Goal: Communication & Community: Answer question/provide support

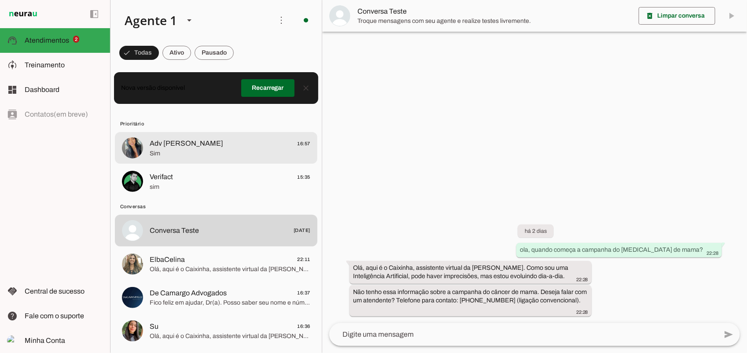
scroll to position [55, 0]
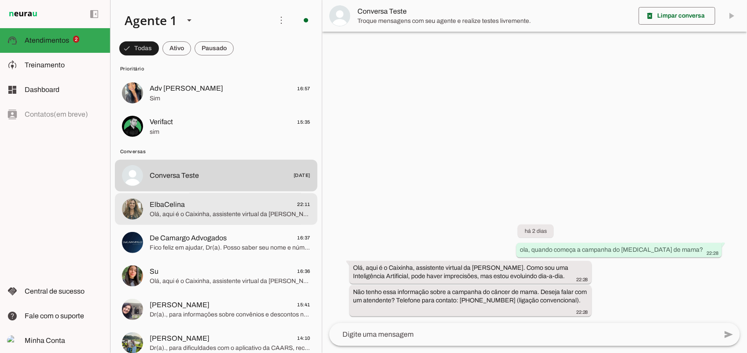
click at [244, 212] on span "Olá, aqui é o Caixinha, assistente virtual da [PERSON_NAME]. Como sou uma Intel…" at bounding box center [230, 214] width 161 height 9
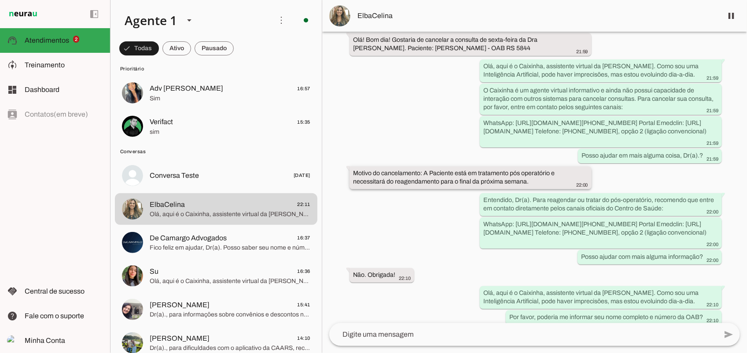
scroll to position [63, 0]
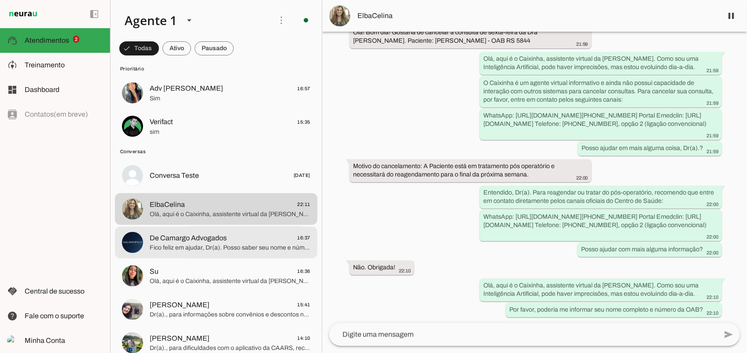
click at [204, 242] on span "De Camargo Advogados" at bounding box center [188, 238] width 77 height 11
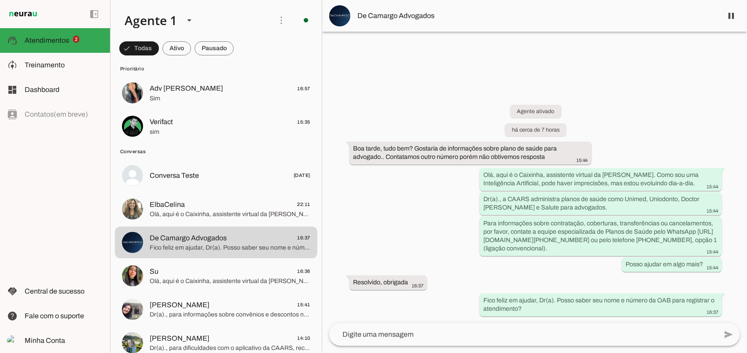
scroll to position [110, 0]
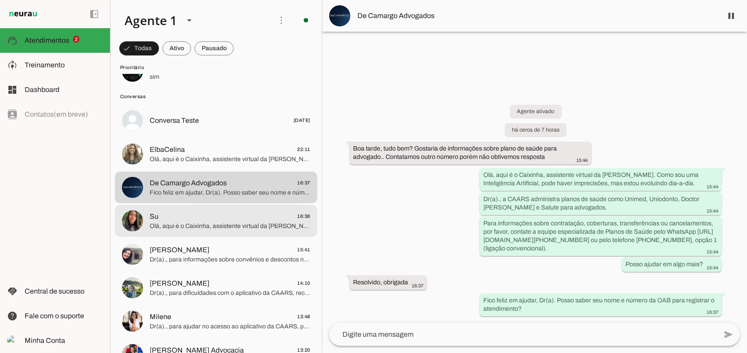
click at [240, 223] on span "Olá, aqui é o Caixinha, assistente virtual da [PERSON_NAME]. Como sou uma Intel…" at bounding box center [230, 226] width 161 height 9
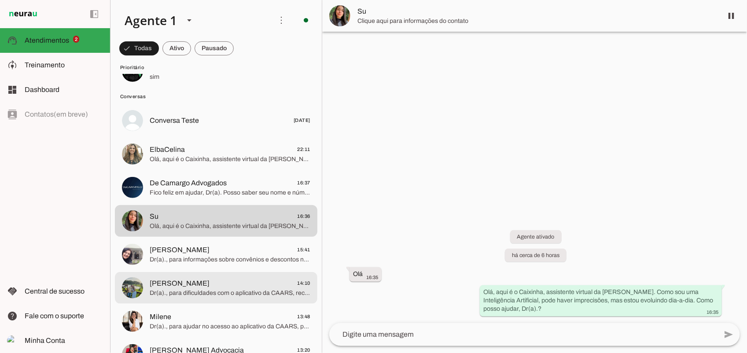
scroll to position [165, 0]
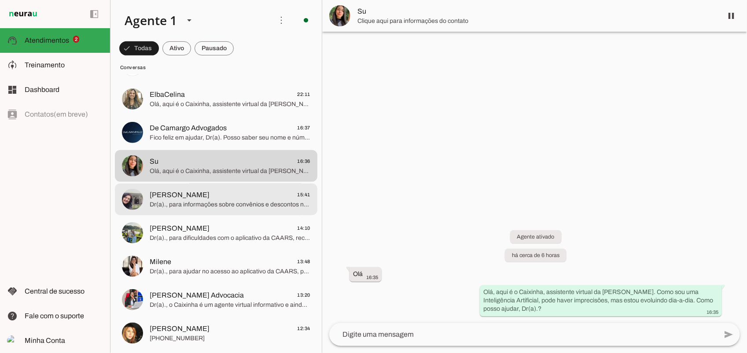
click at [217, 208] on span "Dr(a)., para informações sobre convênios e descontos no hospital Santa Casa pel…" at bounding box center [230, 204] width 161 height 9
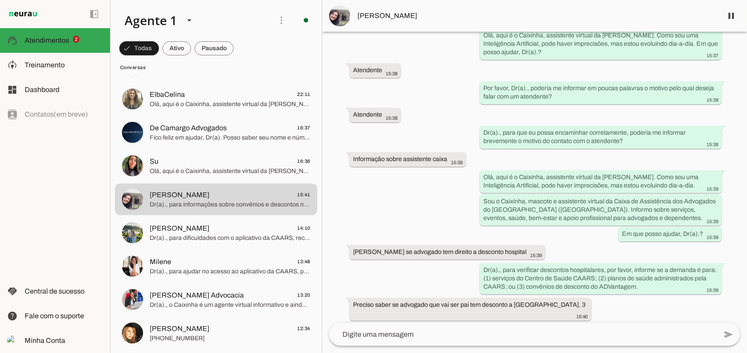
scroll to position [351, 0]
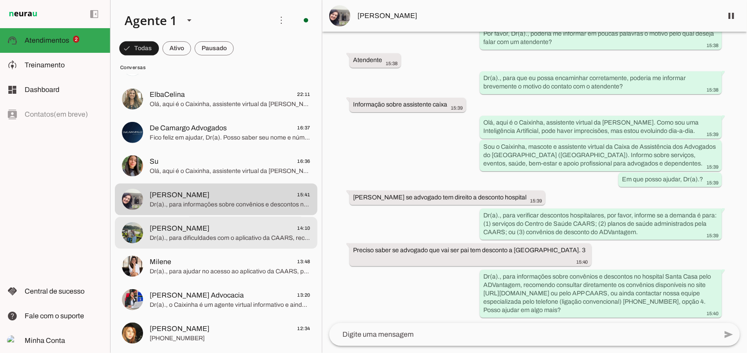
click at [225, 230] on span "[PERSON_NAME] 14:10" at bounding box center [230, 228] width 161 height 11
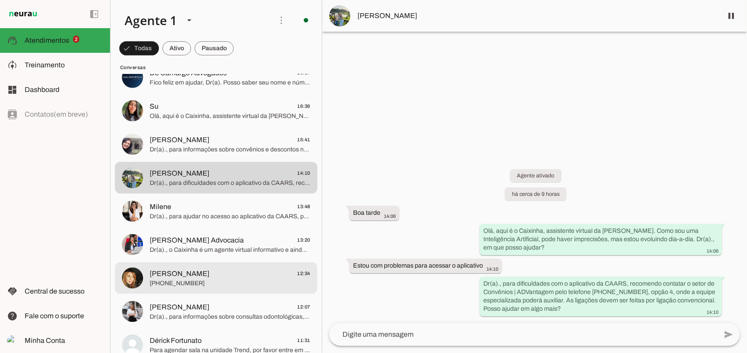
scroll to position [275, 0]
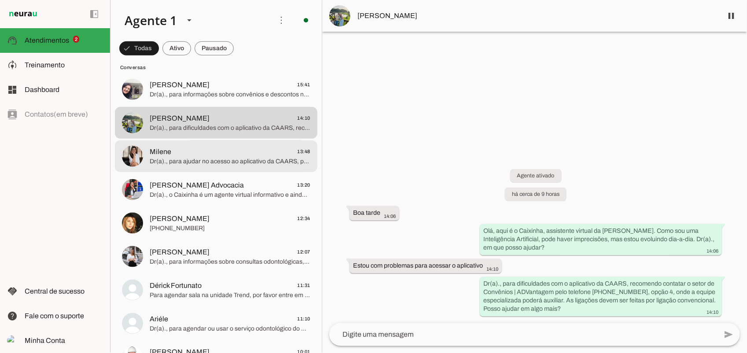
click at [226, 162] on span "Dr(a)., para ajudar no acesso ao aplicativo da CAARS, peço que entre em contato…" at bounding box center [230, 161] width 161 height 9
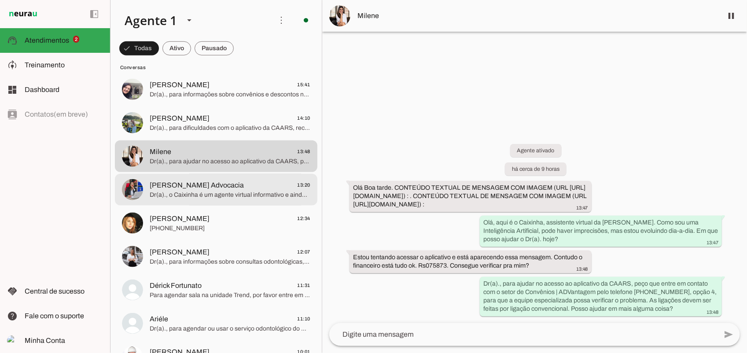
click at [254, 195] on span "Dr(a)., o Caixinha é um agente virtual informativo e ainda não possui capacidad…" at bounding box center [230, 195] width 161 height 9
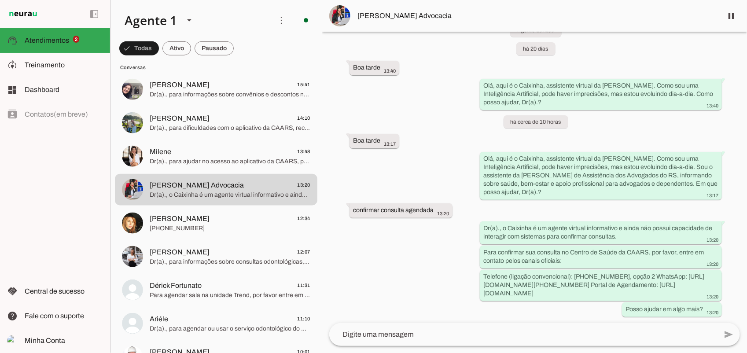
scroll to position [27, 0]
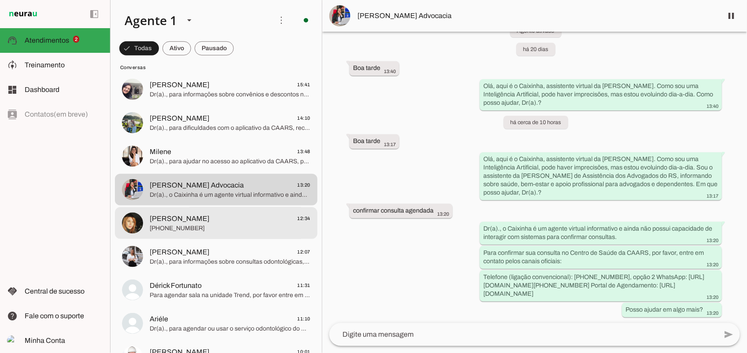
click at [220, 233] on div at bounding box center [230, 223] width 161 height 22
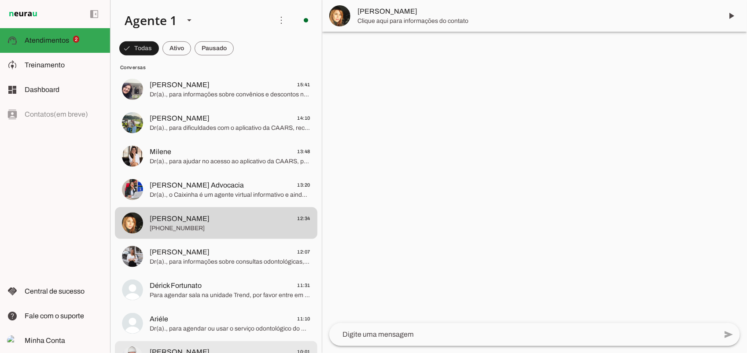
scroll to position [385, 0]
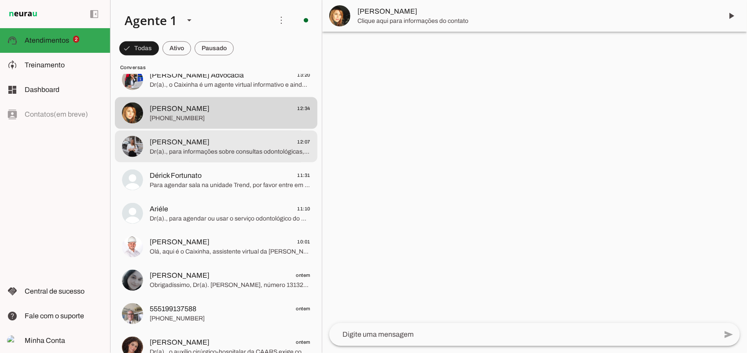
click at [224, 153] on span "Dr(a)., para informações sobre consultas odontológicas, por favor, informe se o…" at bounding box center [230, 151] width 161 height 9
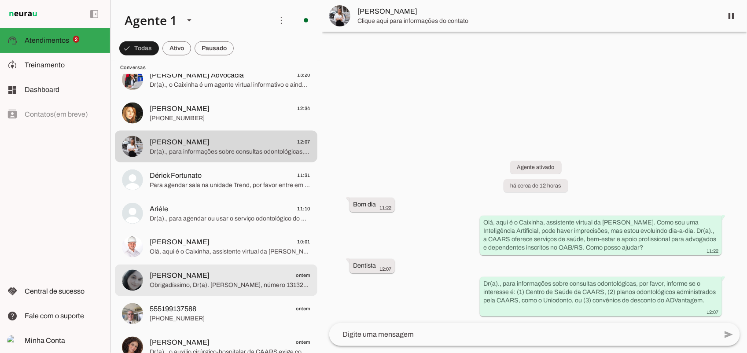
scroll to position [440, 0]
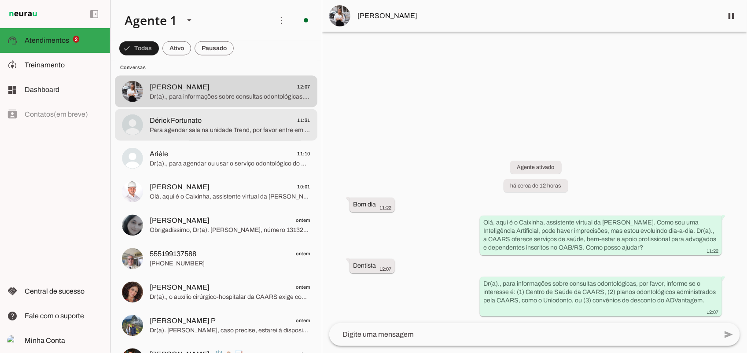
click at [226, 137] on md-item "Dérick Fortunato 11:31 Para agendar sala na unidade Trend, por favor entre em c…" at bounding box center [216, 125] width 202 height 32
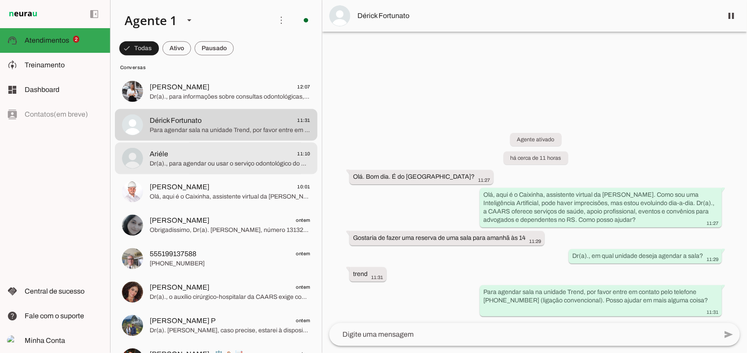
click at [240, 160] on span "Dr(a)., para agendar ou usar o serviço odontológico do Centro de Saúde CAARS, i…" at bounding box center [230, 163] width 161 height 9
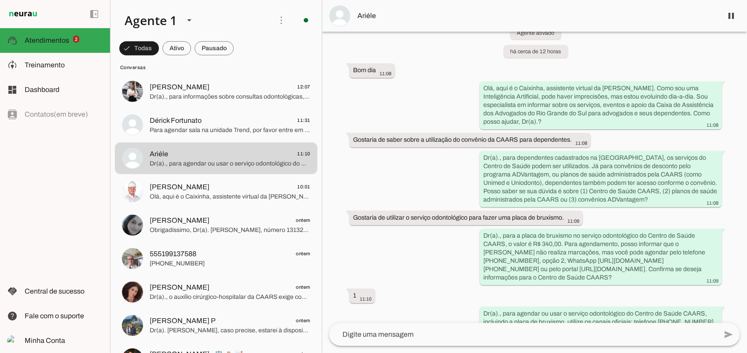
scroll to position [71, 0]
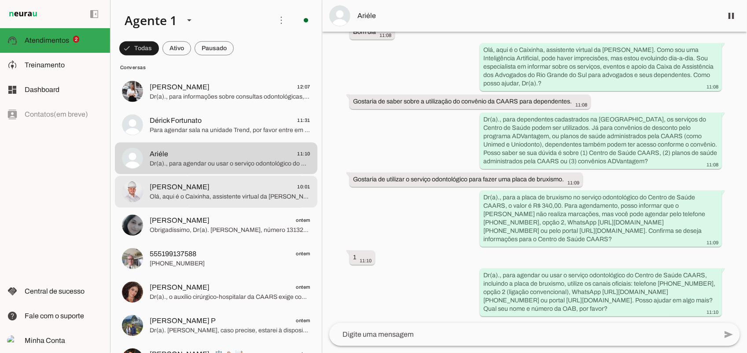
click at [230, 185] on span "[PERSON_NAME] 10:01" at bounding box center [230, 187] width 161 height 11
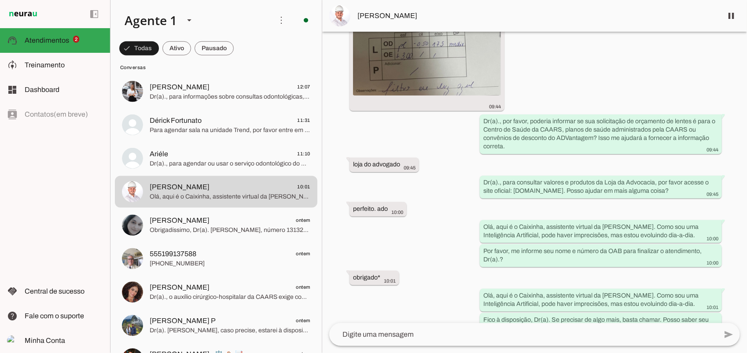
scroll to position [239, 0]
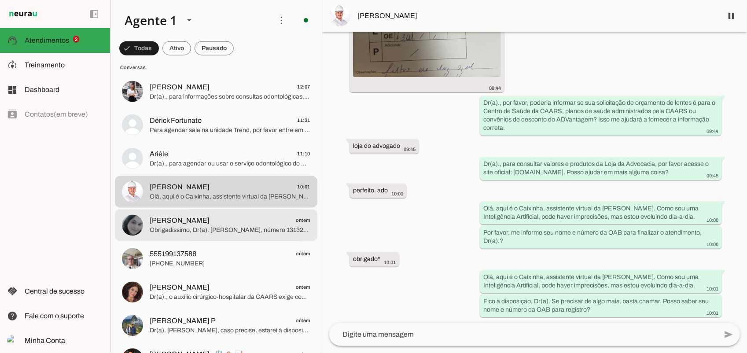
click at [221, 226] on span "Obrigadíssimo, Dr(a). [PERSON_NAME], número 131321. Estou à disposição para aju…" at bounding box center [230, 230] width 161 height 9
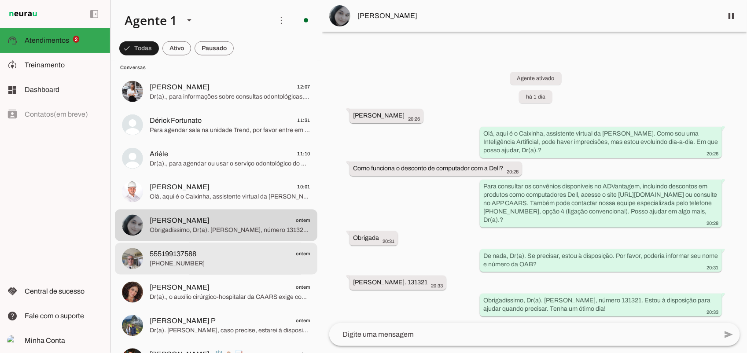
click at [174, 260] on span "[PHONE_NUMBER]" at bounding box center [230, 264] width 161 height 9
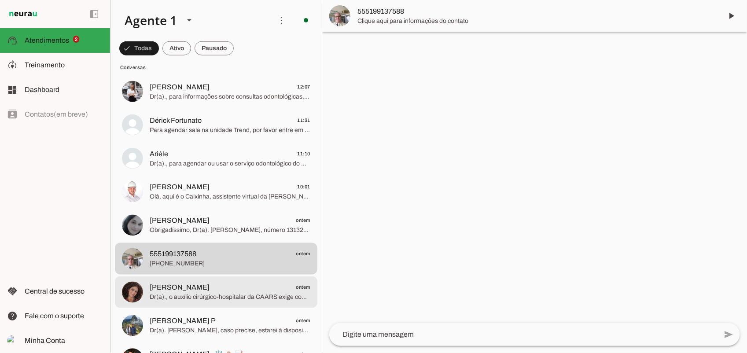
scroll to position [550, 0]
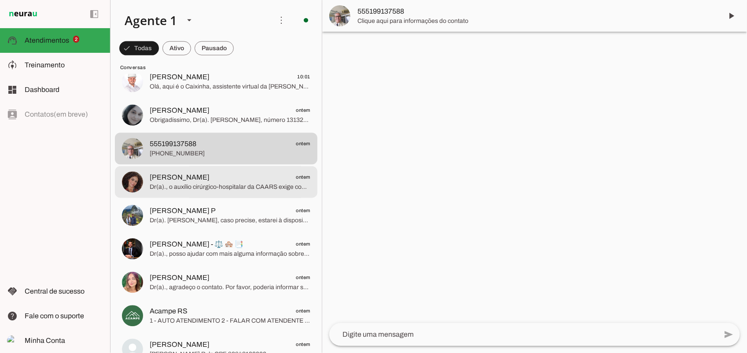
click at [216, 185] on span "Dr(a)., o auxílio cirúrgico-hospitalar da CAARS exige comprovação da situação s…" at bounding box center [230, 187] width 161 height 9
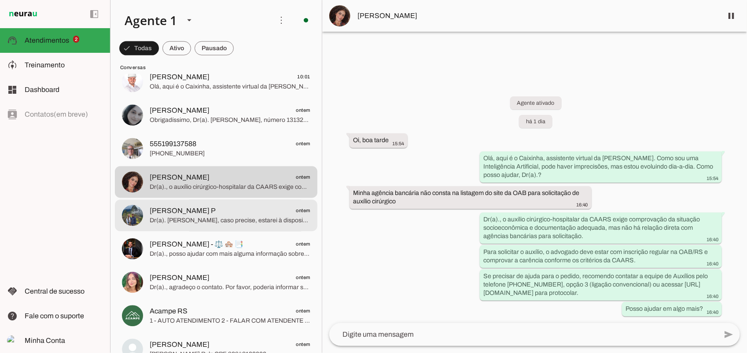
click at [233, 227] on md-item "[PERSON_NAME] P ontem Dr(a). [PERSON_NAME], caso precise, estarei à disposição.…" at bounding box center [216, 216] width 202 height 32
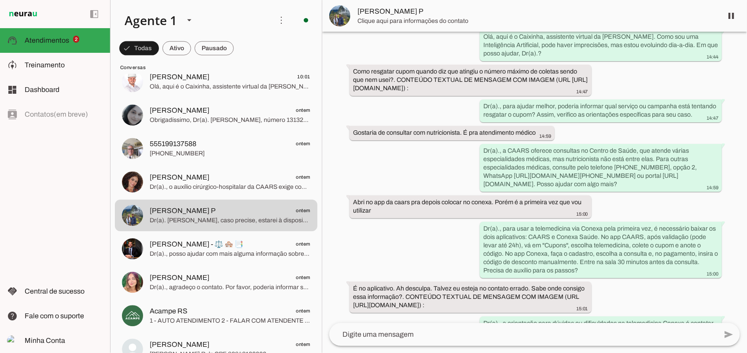
scroll to position [85, 0]
